Goal: Entertainment & Leisure: Consume media (video, audio)

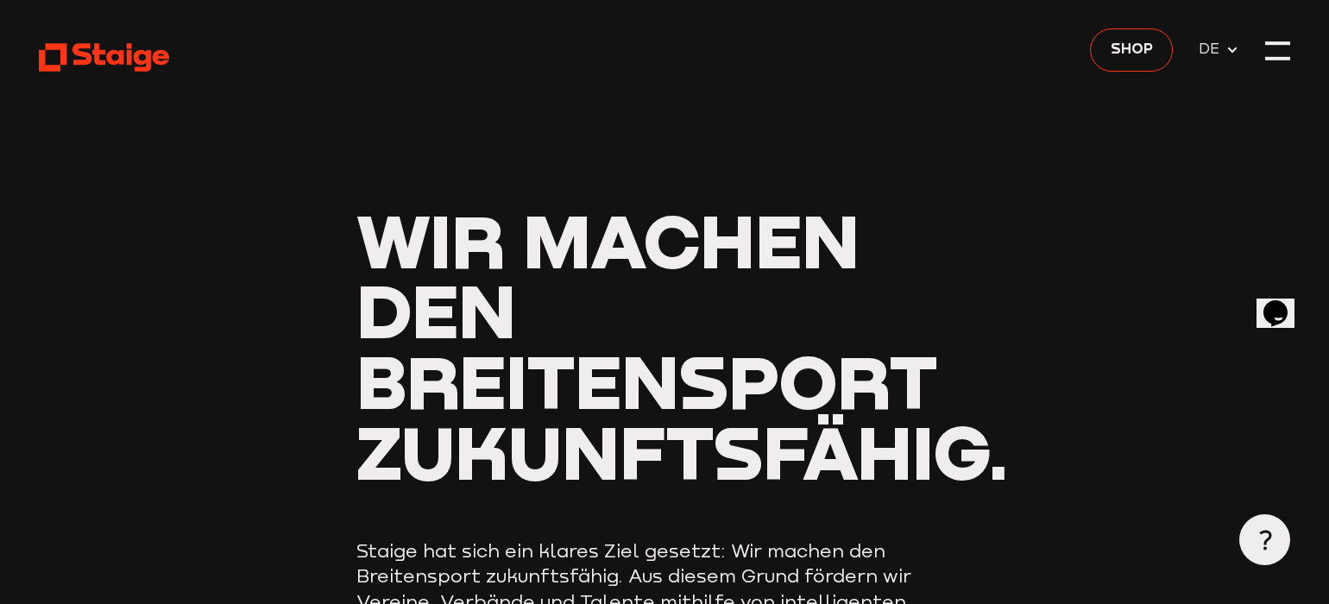
click at [118, 73] on link at bounding box center [104, 57] width 130 height 32
click at [1274, 50] on div at bounding box center [1279, 52] width 26 height 26
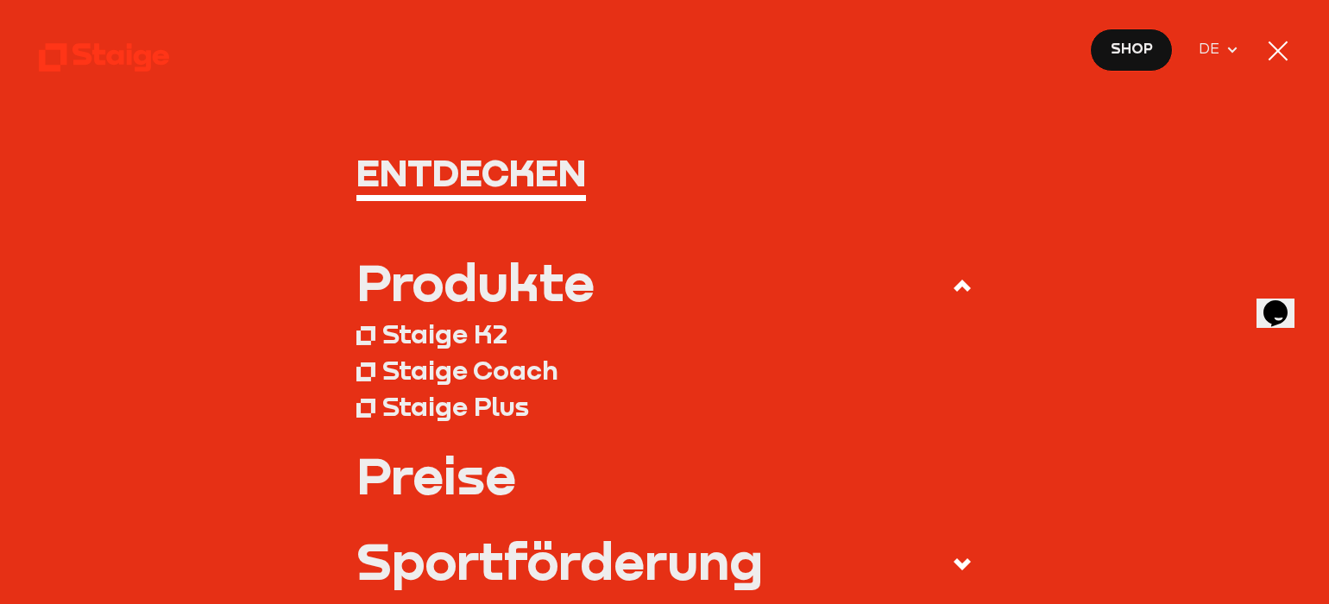
click at [1274, 50] on div at bounding box center [1279, 52] width 26 height 26
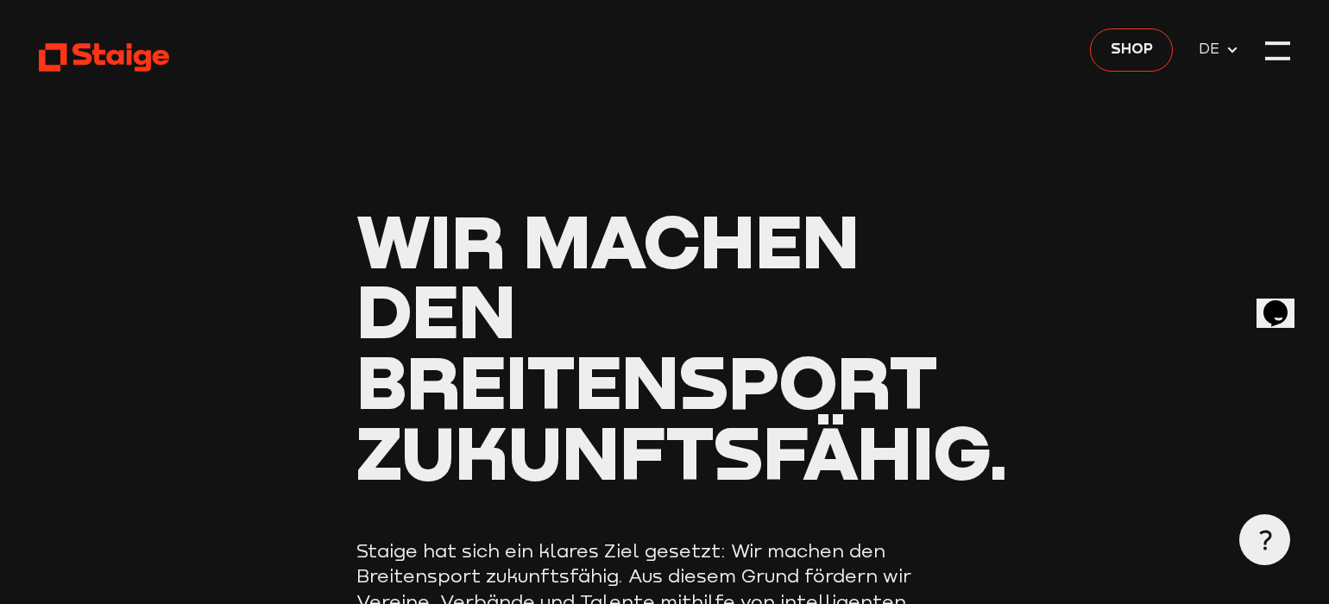
click at [125, 50] on icon at bounding box center [104, 57] width 130 height 32
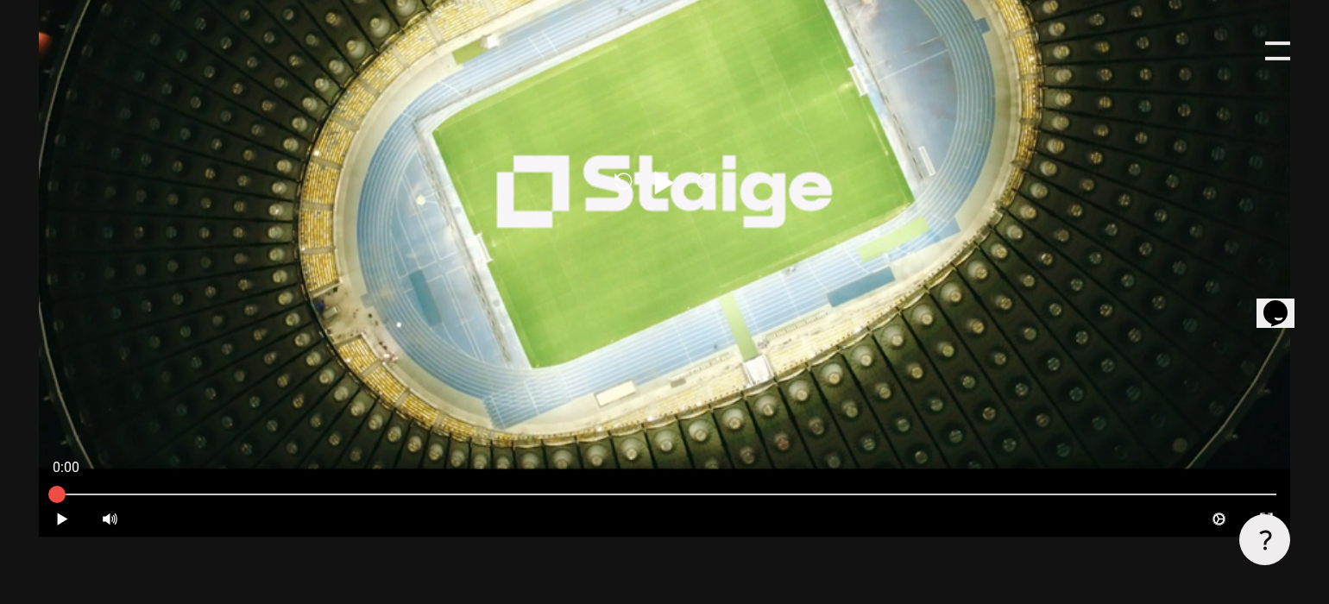
scroll to position [1129, 0]
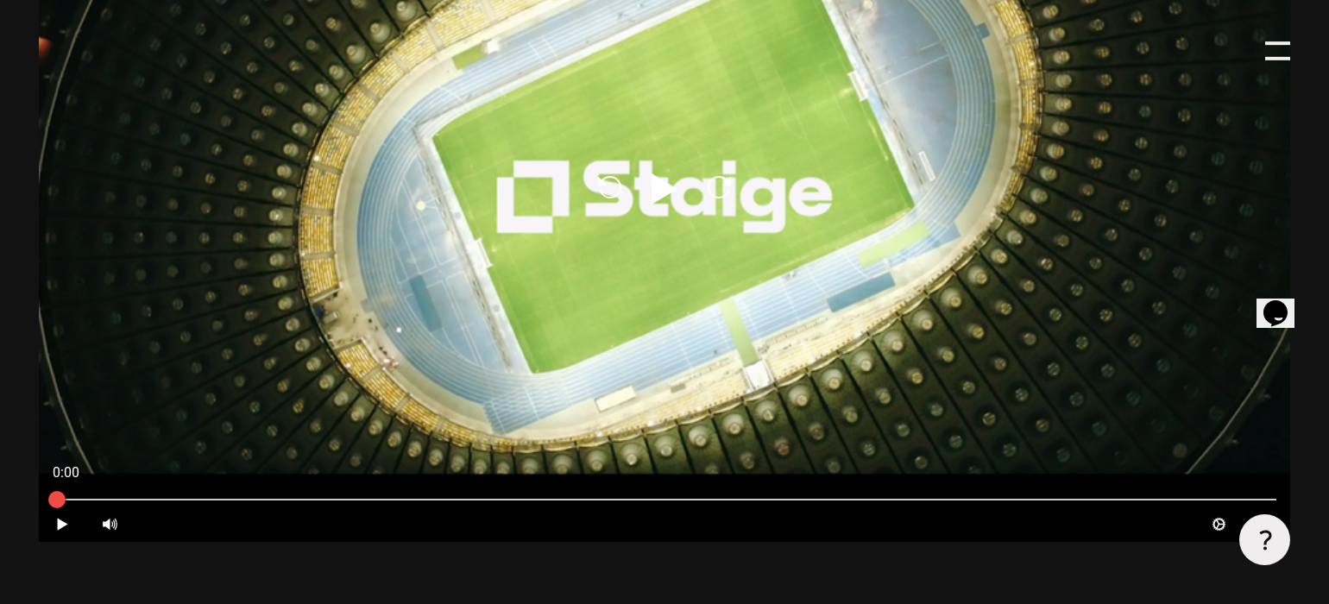
click at [844, 229] on div "Reload Play Reload" at bounding box center [665, 189] width 1253 height 704
type input "0.8"
click at [603, 281] on div at bounding box center [665, 189] width 1253 height 704
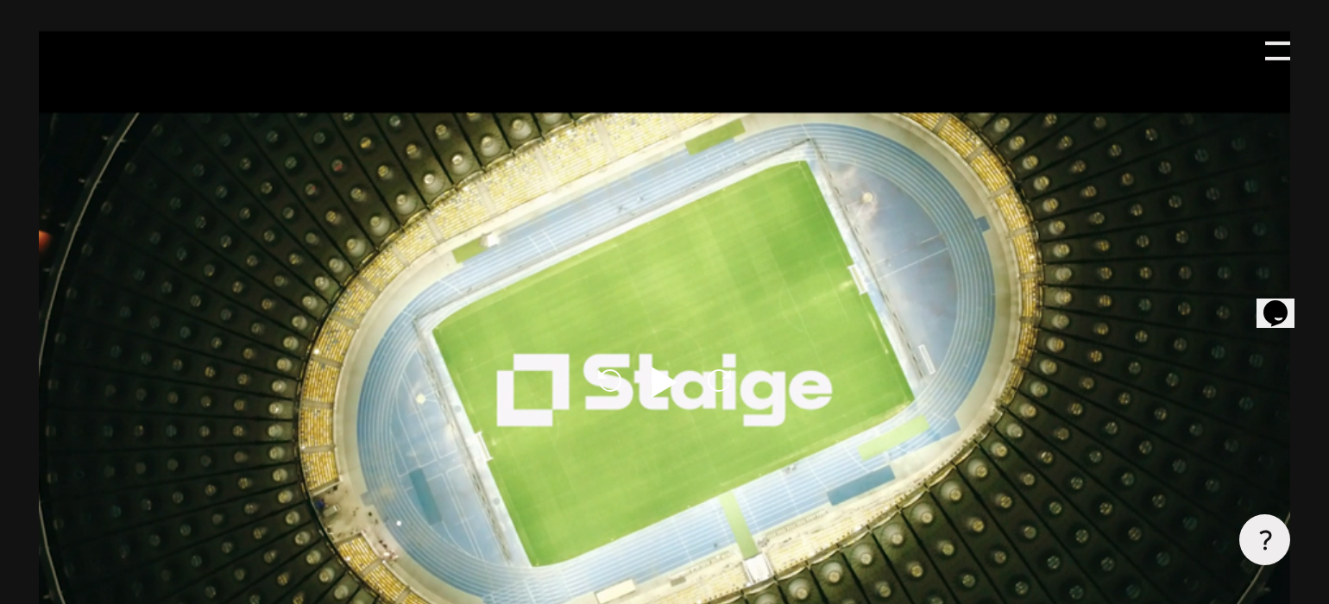
scroll to position [910, 0]
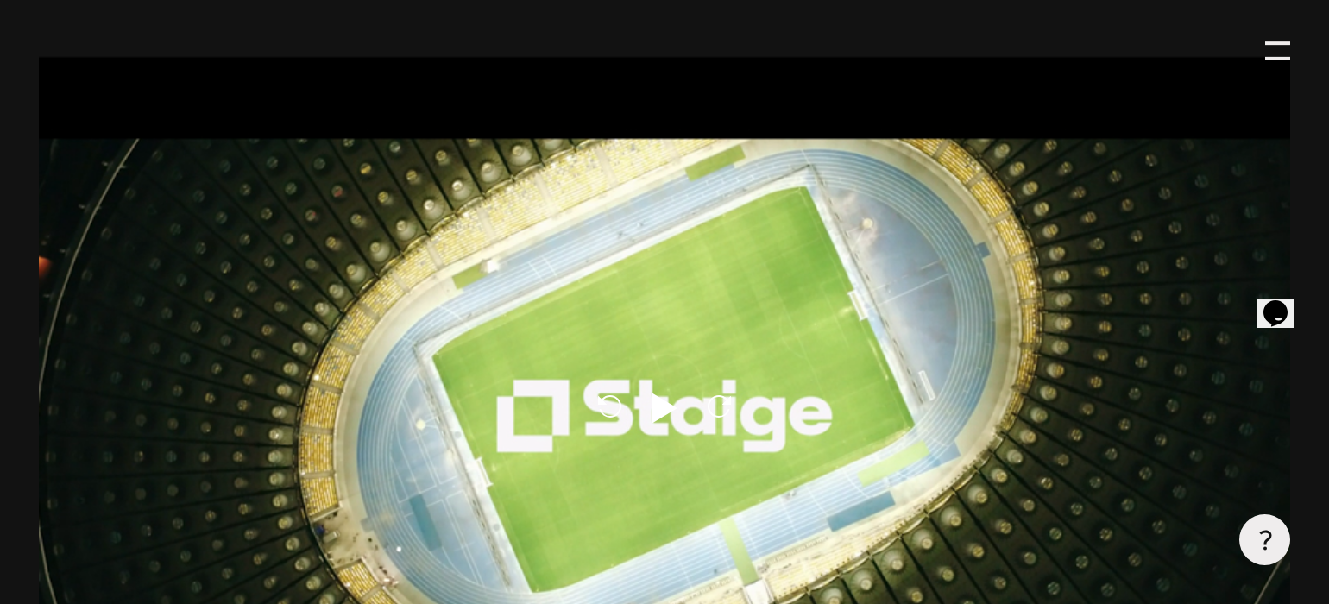
click at [603, 281] on div "Reload Play Reload" at bounding box center [665, 408] width 1253 height 704
click at [640, 341] on div at bounding box center [665, 408] width 1253 height 704
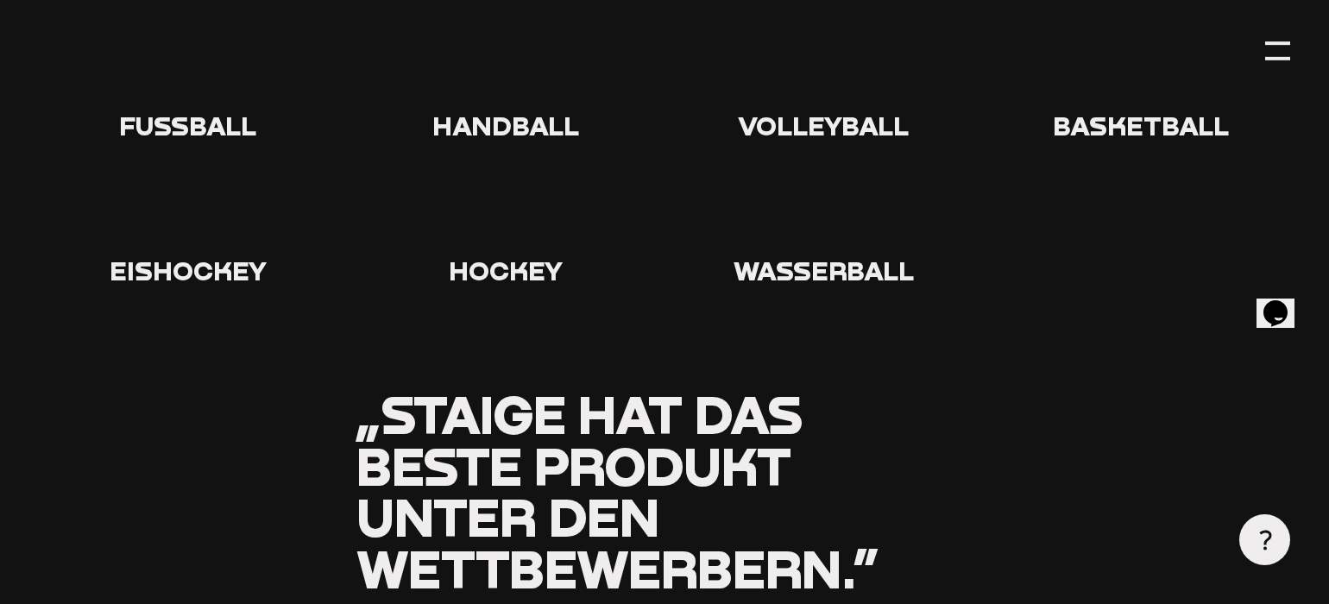
scroll to position [1879, 0]
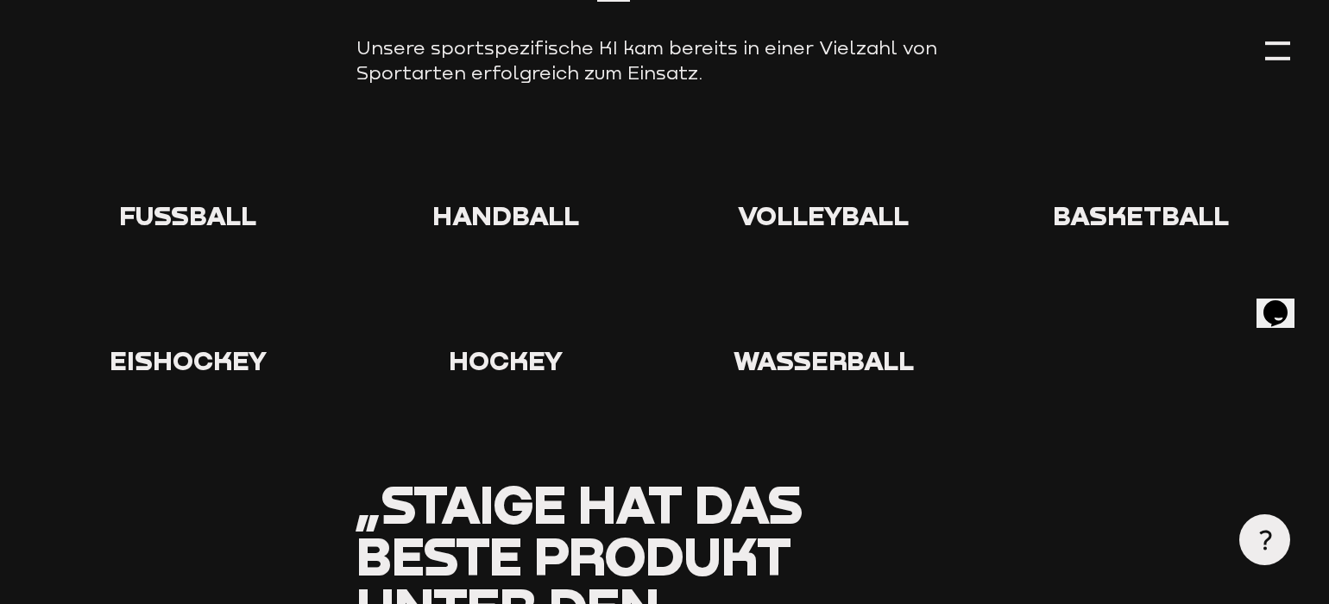
click at [196, 153] on icon at bounding box center [188, 164] width 55 height 55
click at [191, 199] on span "Fußball" at bounding box center [187, 215] width 137 height 32
drag, startPoint x: 185, startPoint y: 126, endPoint x: 182, endPoint y: 110, distance: 16.6
click at [184, 137] on div "Fußball" at bounding box center [188, 184] width 299 height 94
click at [181, 100] on section "Wir setzen auf Vielfalt_ Unsere sportspezifische KI kam bereits in einer Vielza…" at bounding box center [665, 186] width 1253 height 585
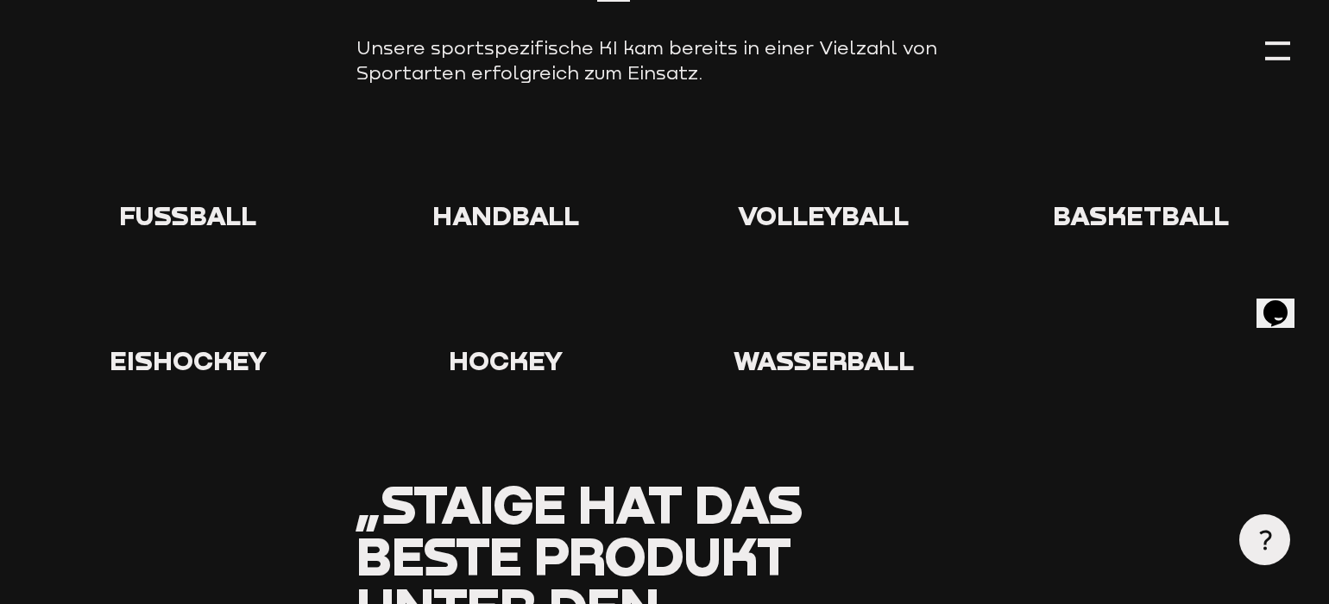
click at [181, 101] on section "Wir setzen auf Vielfalt_ Unsere sportspezifische KI kam bereits in einer Vielza…" at bounding box center [665, 186] width 1253 height 585
drag, startPoint x: 181, startPoint y: 104, endPoint x: 182, endPoint y: 122, distance: 17.3
click at [181, 137] on icon at bounding box center [188, 164] width 55 height 55
click at [182, 137] on icon at bounding box center [188, 164] width 55 height 55
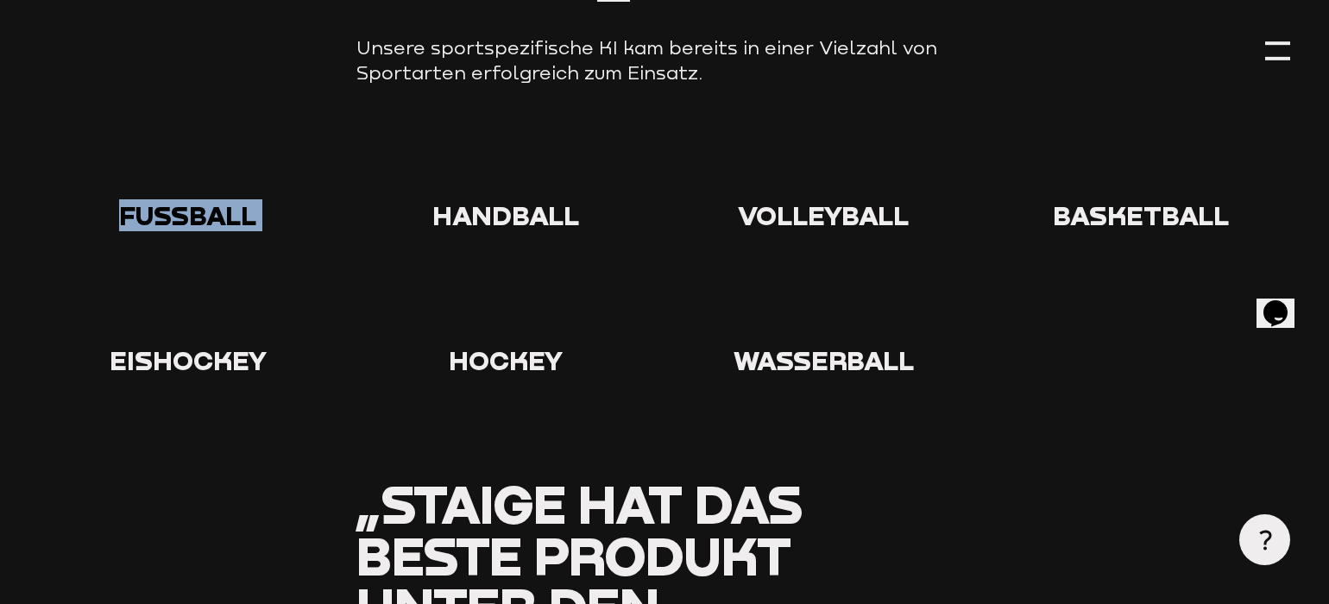
click at [182, 137] on icon at bounding box center [188, 164] width 55 height 55
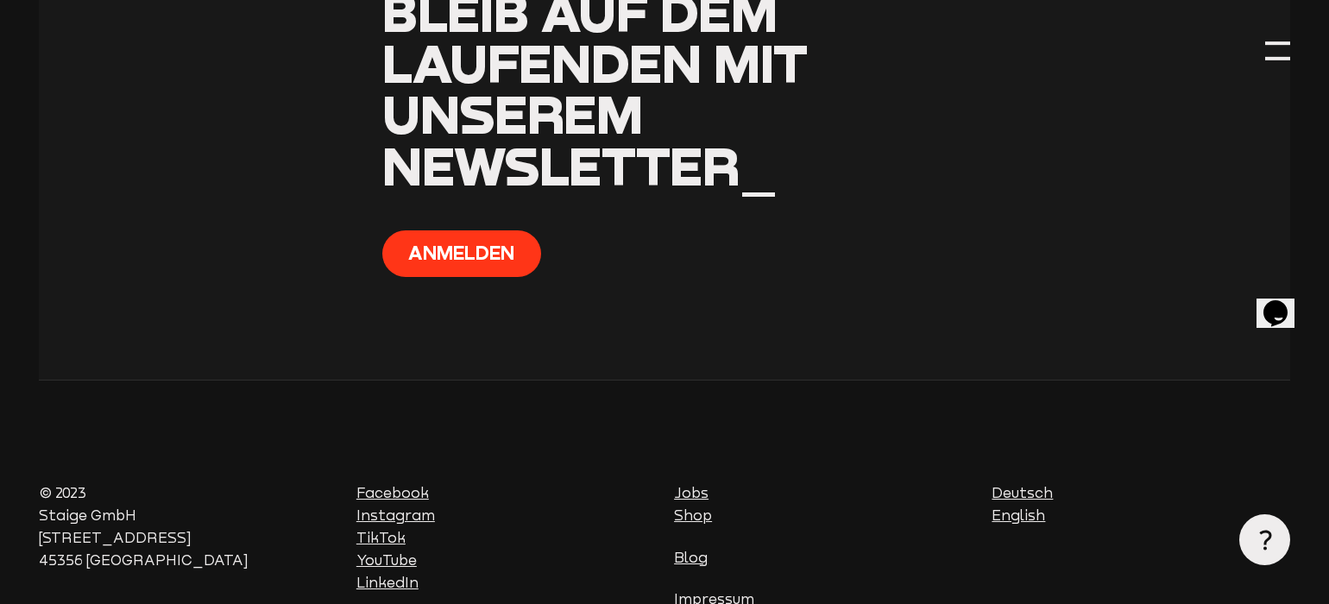
scroll to position [6771, 0]
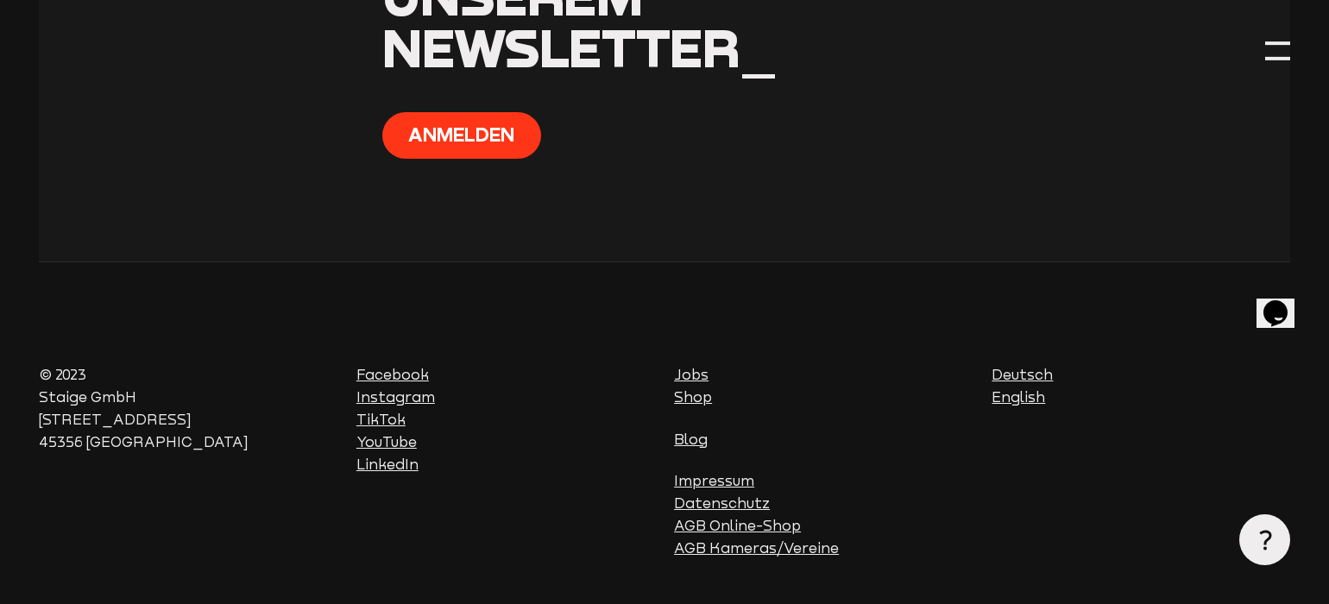
click at [135, 262] on footer "© 2023 Staige GmbH Hafenstraße 100 45356 Essen Facebook Instagram TikTok YouTub…" at bounding box center [665, 462] width 1253 height 401
drag, startPoint x: 135, startPoint y: 260, endPoint x: 109, endPoint y: 324, distance: 68.9
click at [123, 288] on footer "© 2023 Staige GmbH Hafenstraße 100 45356 Essen Facebook Instagram TikTok YouTub…" at bounding box center [665, 462] width 1253 height 401
click at [87, 364] on p "© 2023 Staige GmbH Hafenstraße 100 45356 Essen" at bounding box center [188, 409] width 299 height 90
drag, startPoint x: 94, startPoint y: 357, endPoint x: 128, endPoint y: 344, distance: 36.1
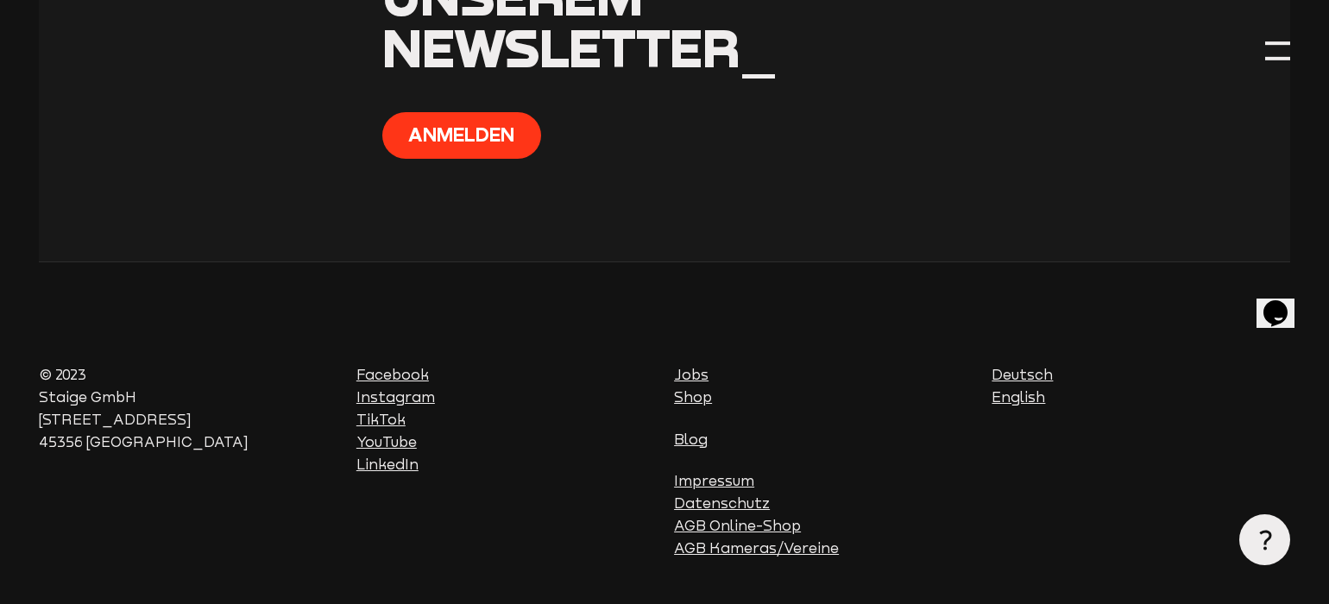
click at [101, 364] on p "© 2023 Staige GmbH Hafenstraße 100 45356 Essen" at bounding box center [188, 409] width 299 height 90
drag, startPoint x: 199, startPoint y: 319, endPoint x: 260, endPoint y: 268, distance: 79.7
click at [193, 364] on p "© 2023 Staige GmbH Hafenstraße 100 45356 Essen" at bounding box center [188, 409] width 299 height 90
drag, startPoint x: 260, startPoint y: 268, endPoint x: 300, endPoint y: 235, distance: 52.7
click at [276, 262] on footer "© 2023 Staige GmbH Hafenstraße 100 45356 Essen Facebook Instagram TikTok YouTub…" at bounding box center [665, 462] width 1253 height 401
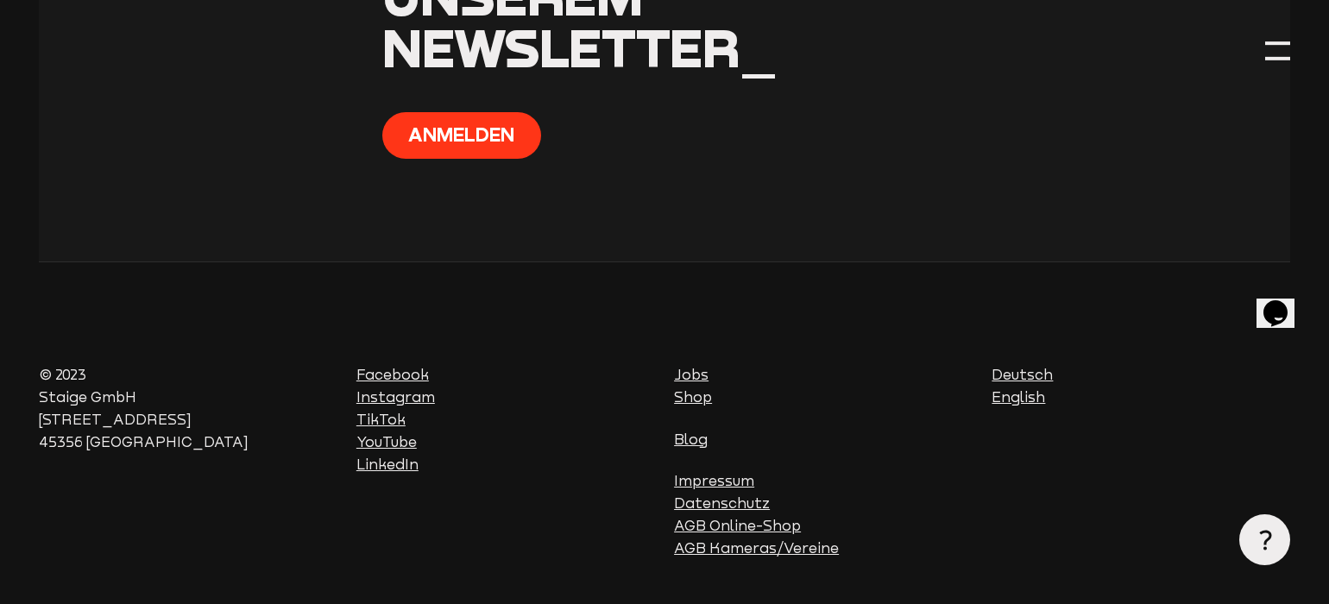
drag, startPoint x: 450, startPoint y: 111, endPoint x: 464, endPoint y: 97, distance: 20.2
click at [456, 103] on section "Bleib auf dem Laufenden mit unserem Newsletter_ Anmelden" at bounding box center [665, 39] width 1253 height 444
click at [464, 112] on button "Anmelden" at bounding box center [461, 135] width 159 height 47
